Goal: Information Seeking & Learning: Understand process/instructions

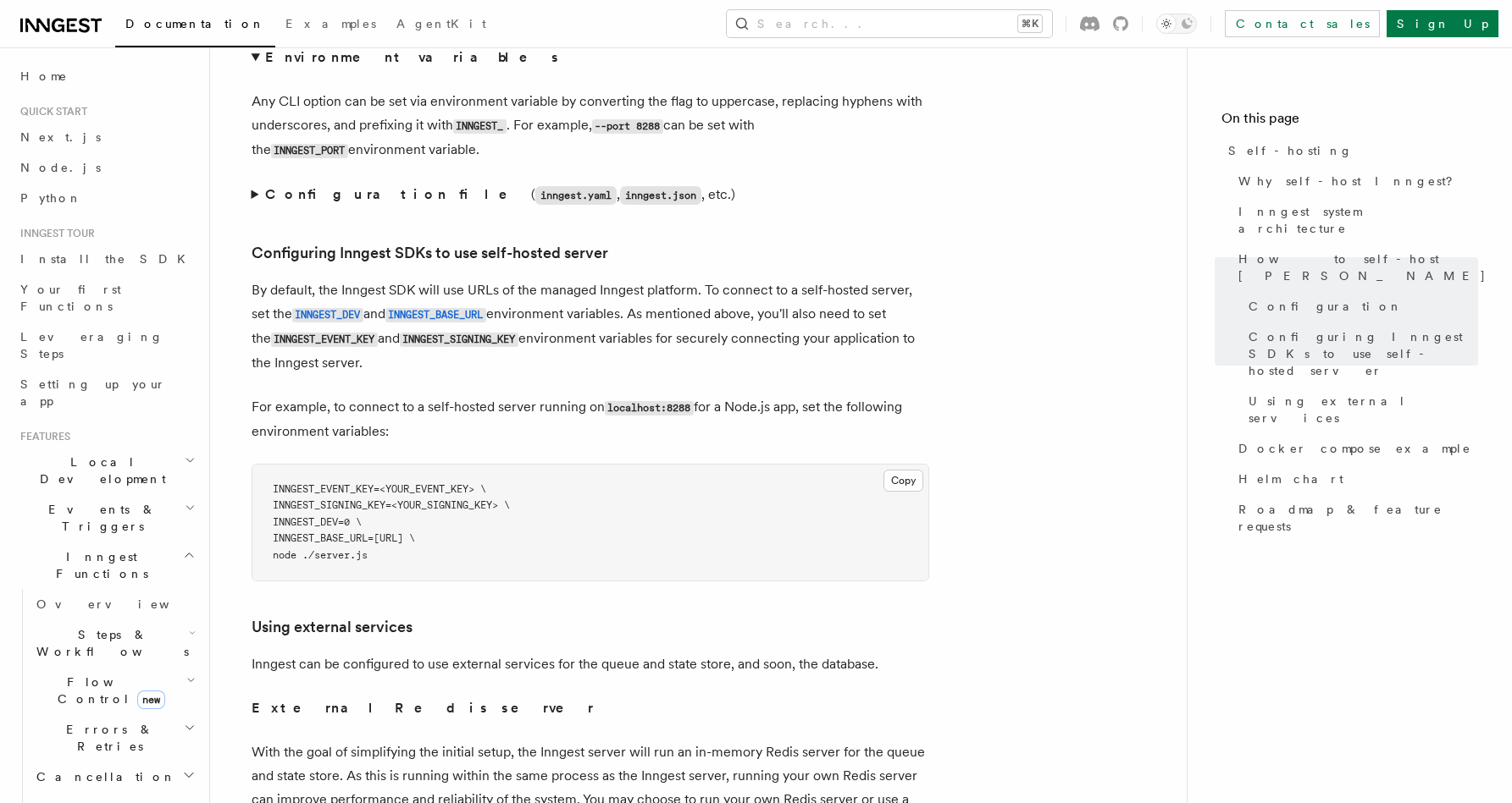
scroll to position [56, 0]
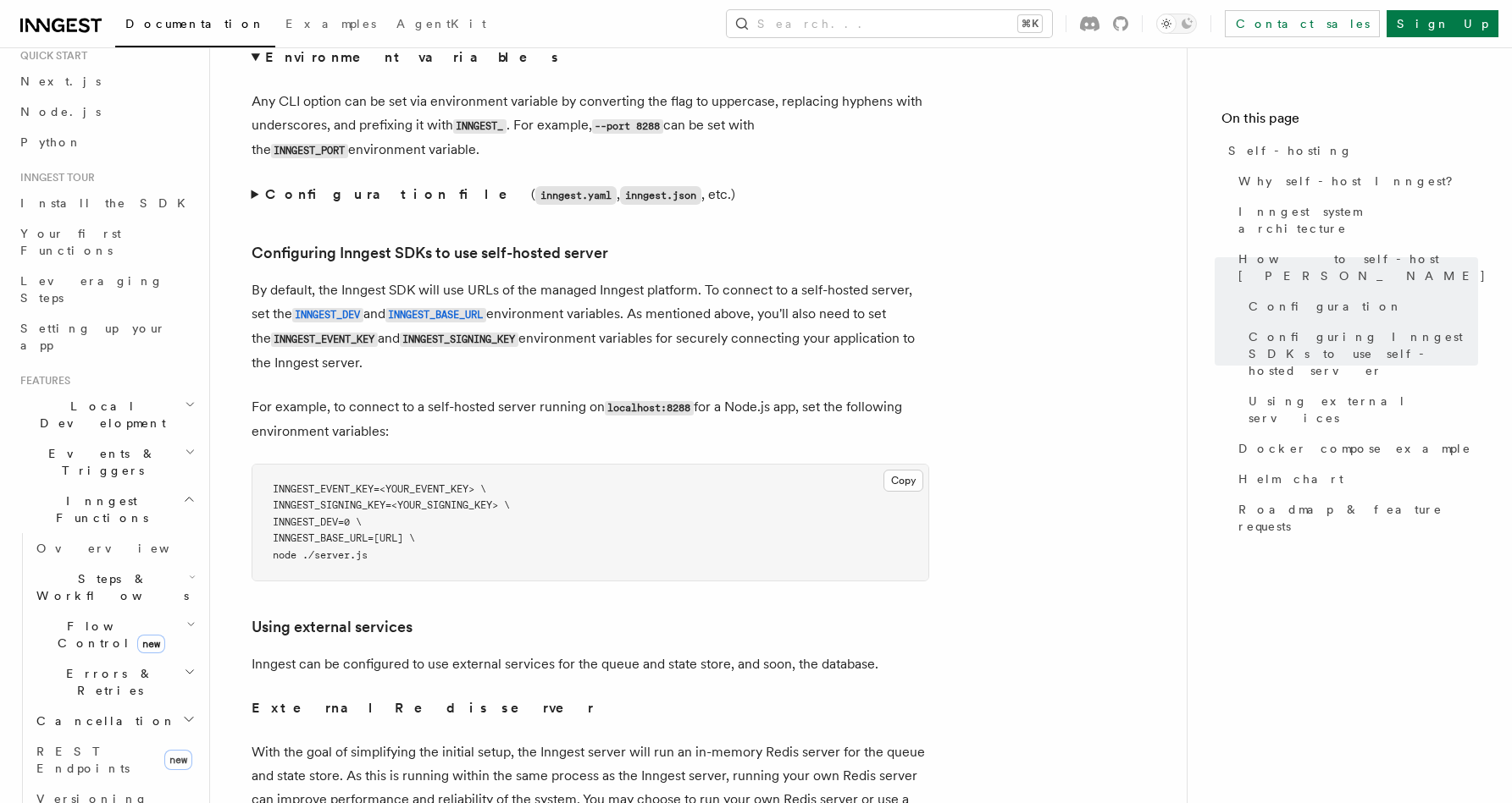
click at [54, 391] on h2 "Local Development" at bounding box center [106, 415] width 185 height 48
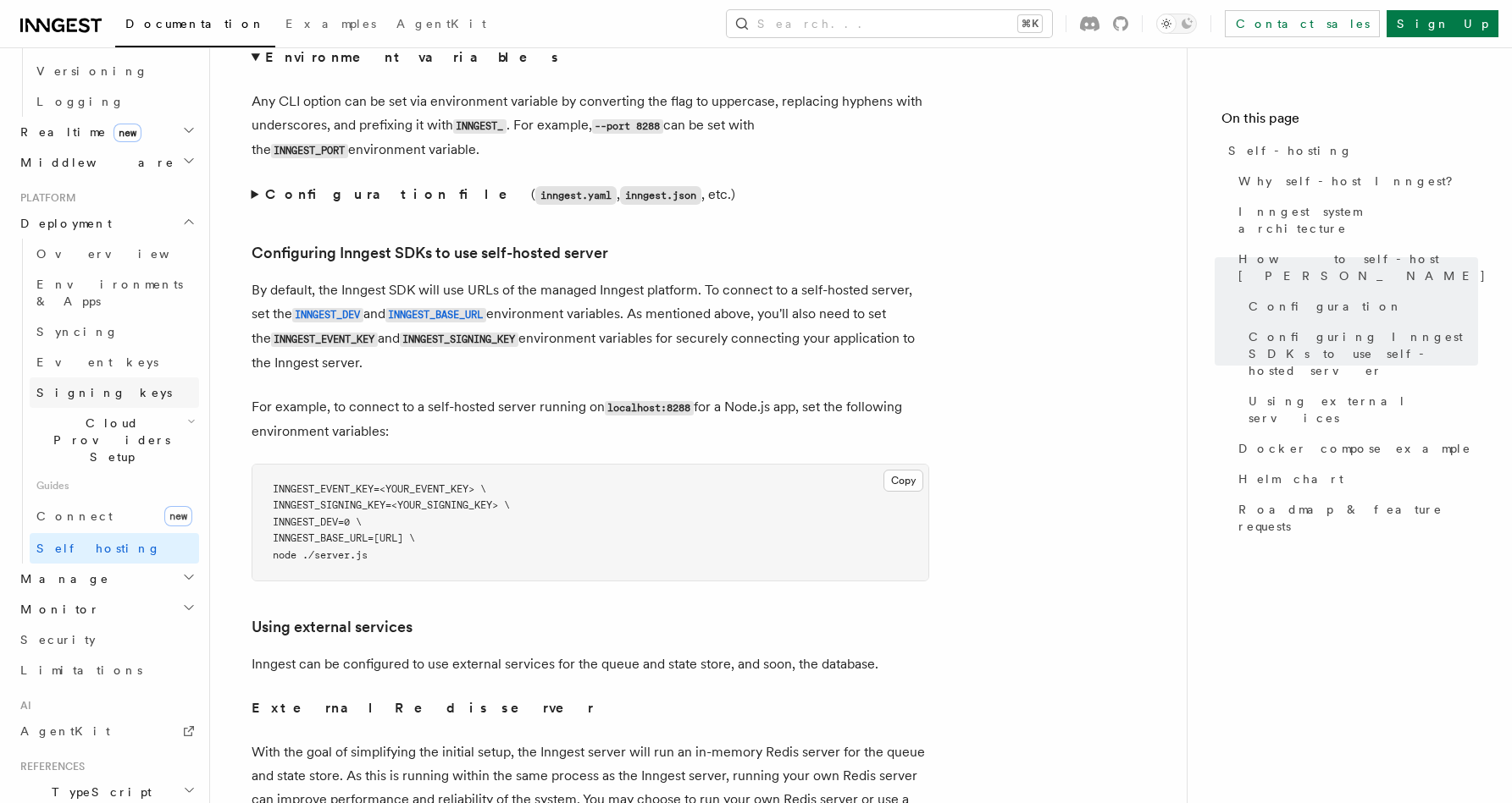
scroll to position [938, 0]
click at [51, 569] on span "Manage" at bounding box center [61, 577] width 96 height 17
click at [73, 601] on span "Environments" at bounding box center [109, 608] width 146 height 14
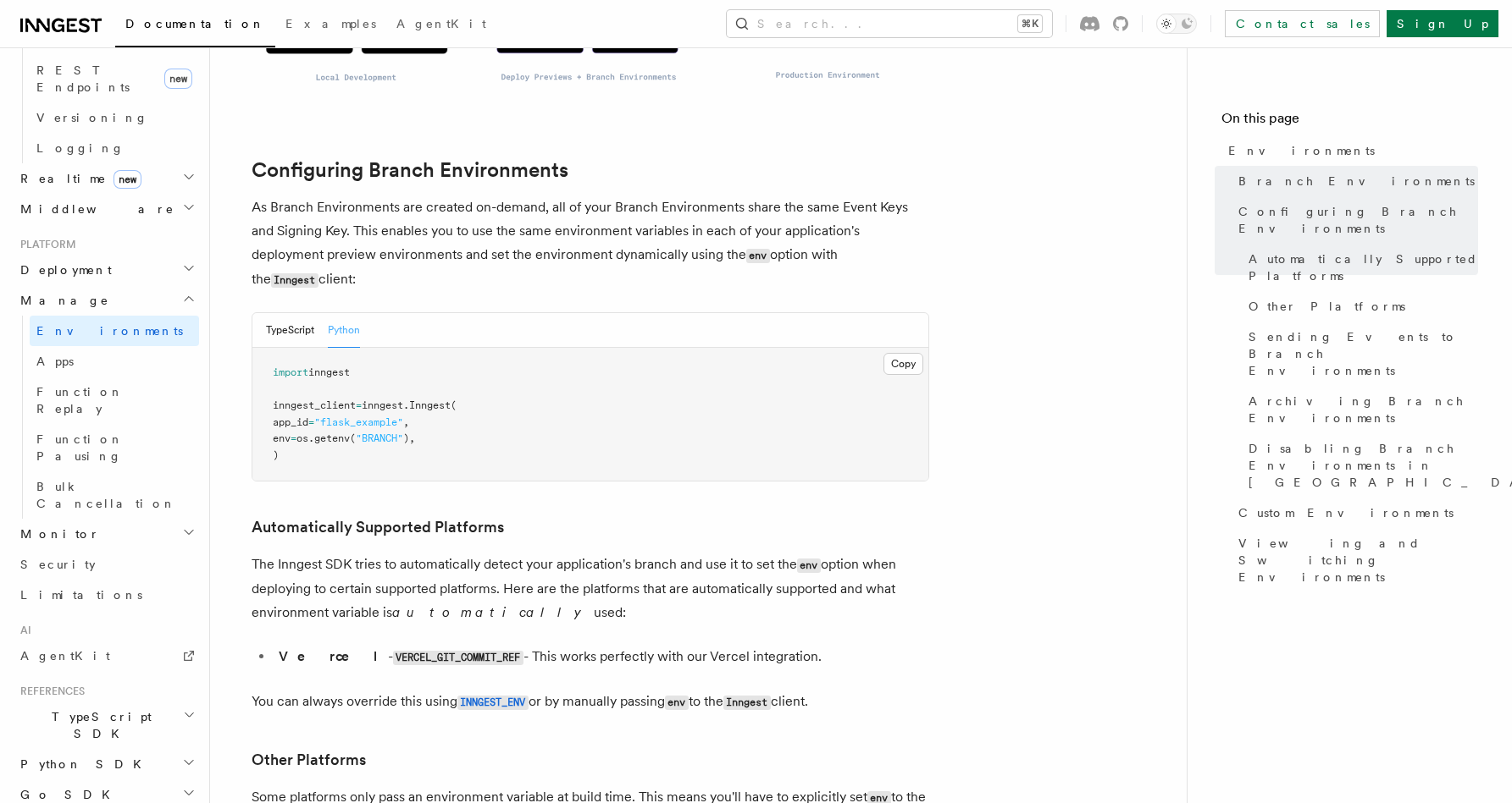
scroll to position [1607, 0]
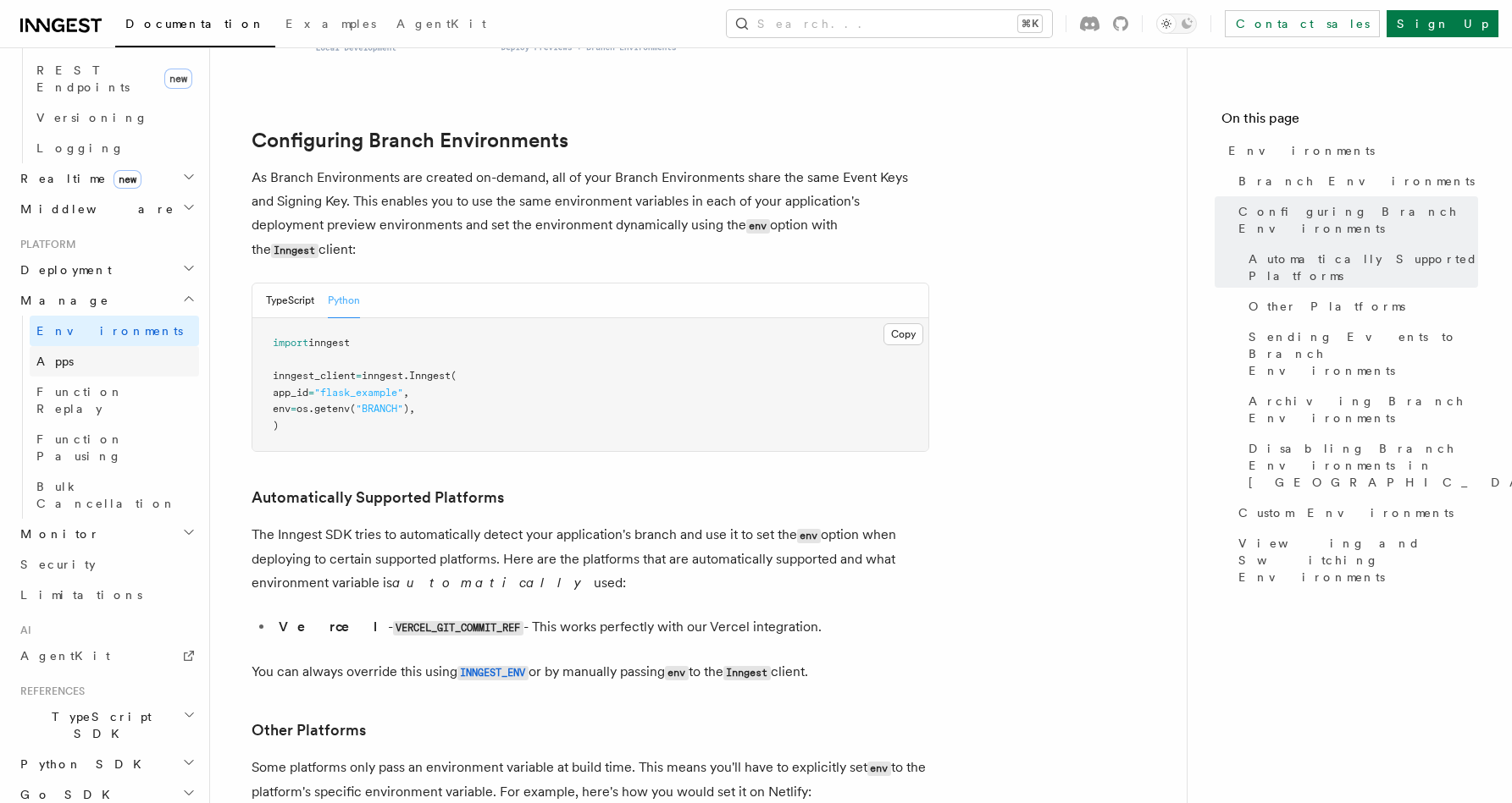
click at [54, 355] on span "Apps" at bounding box center [55, 362] width 37 height 14
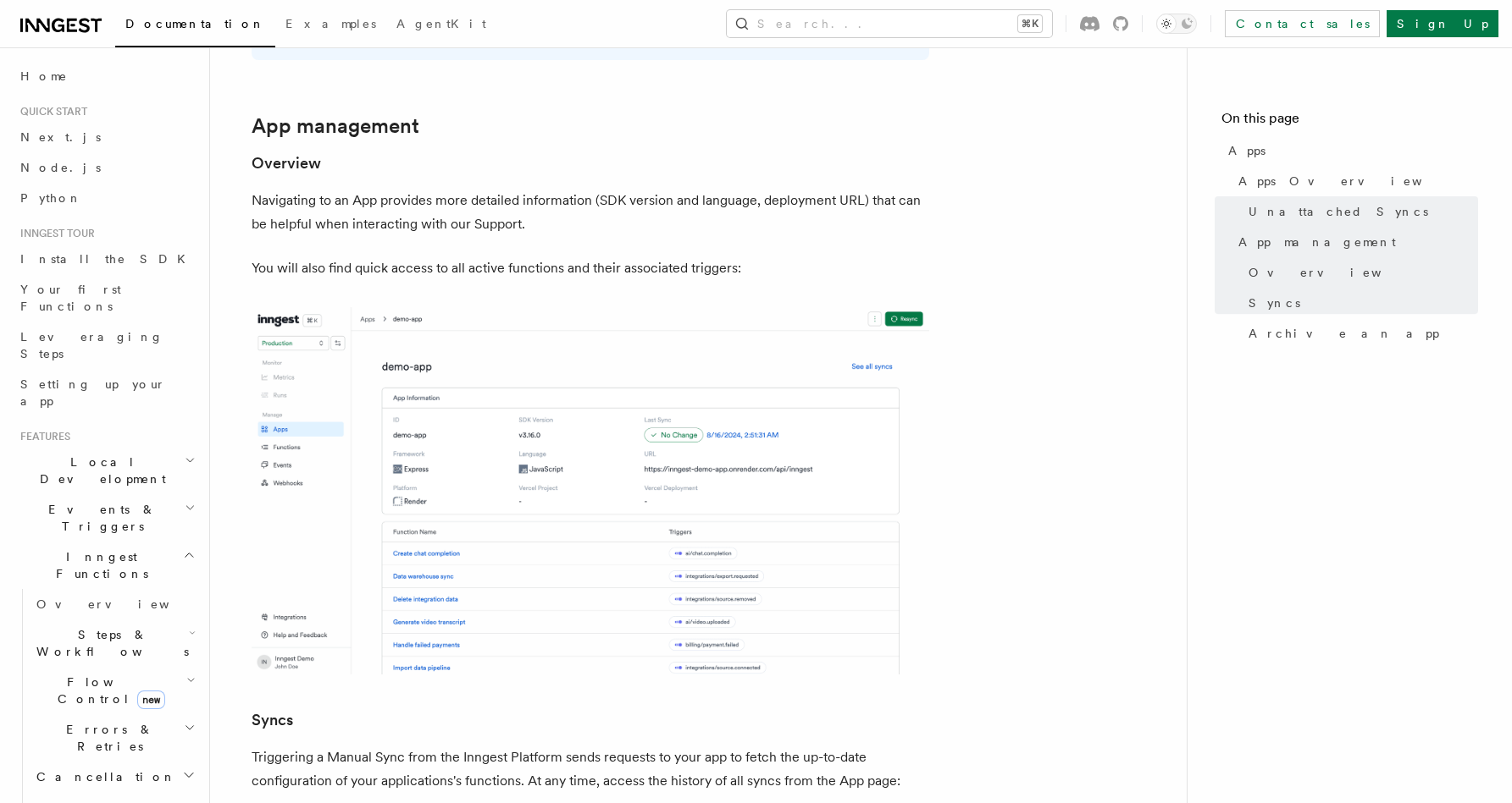
scroll to position [1511, 0]
